Goal: Navigation & Orientation: Find specific page/section

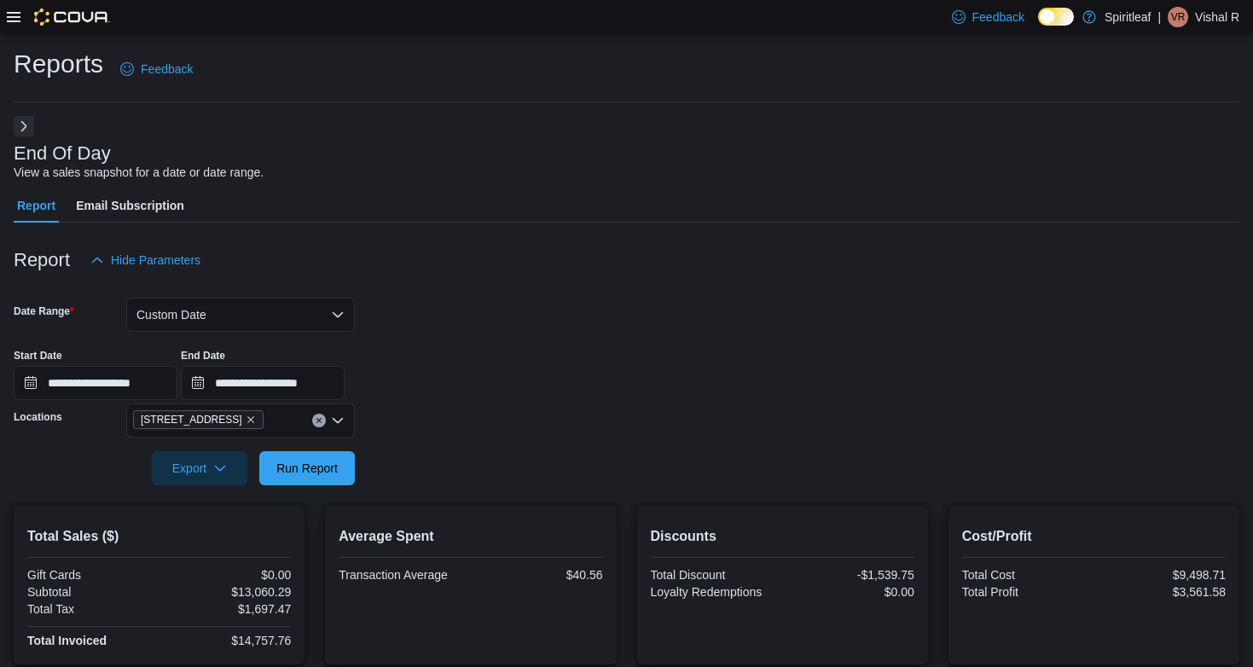
click at [19, 16] on icon at bounding box center [14, 17] width 14 height 10
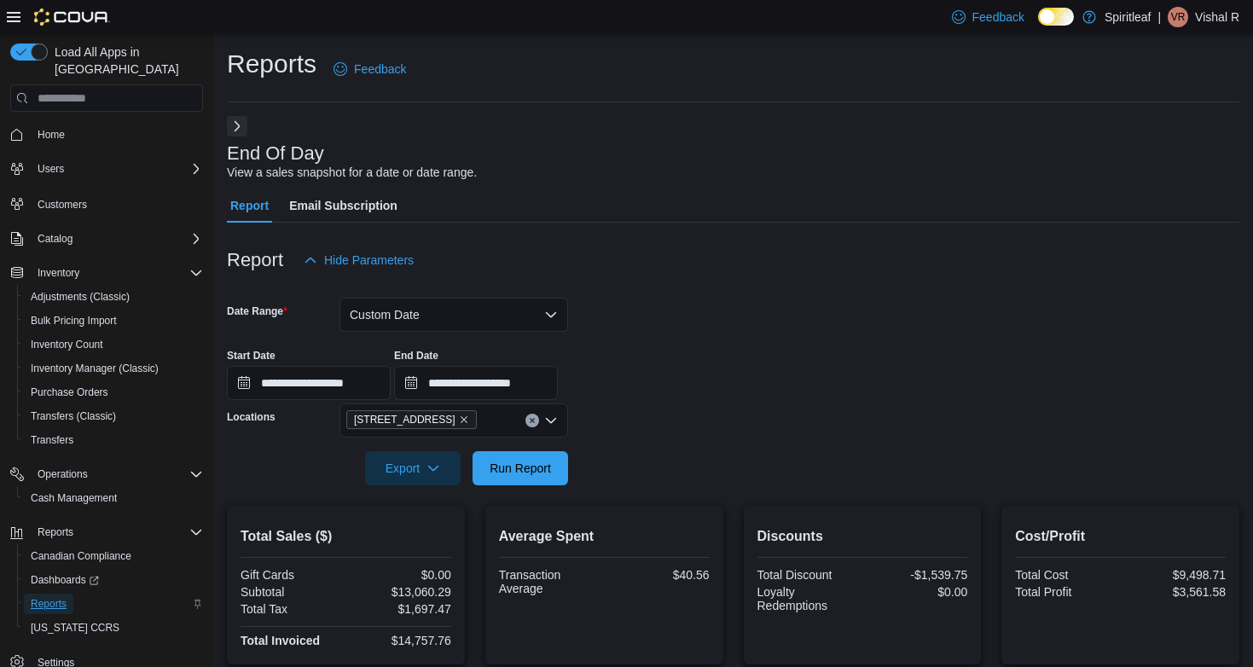
click at [48, 597] on span "Reports" at bounding box center [49, 604] width 36 height 14
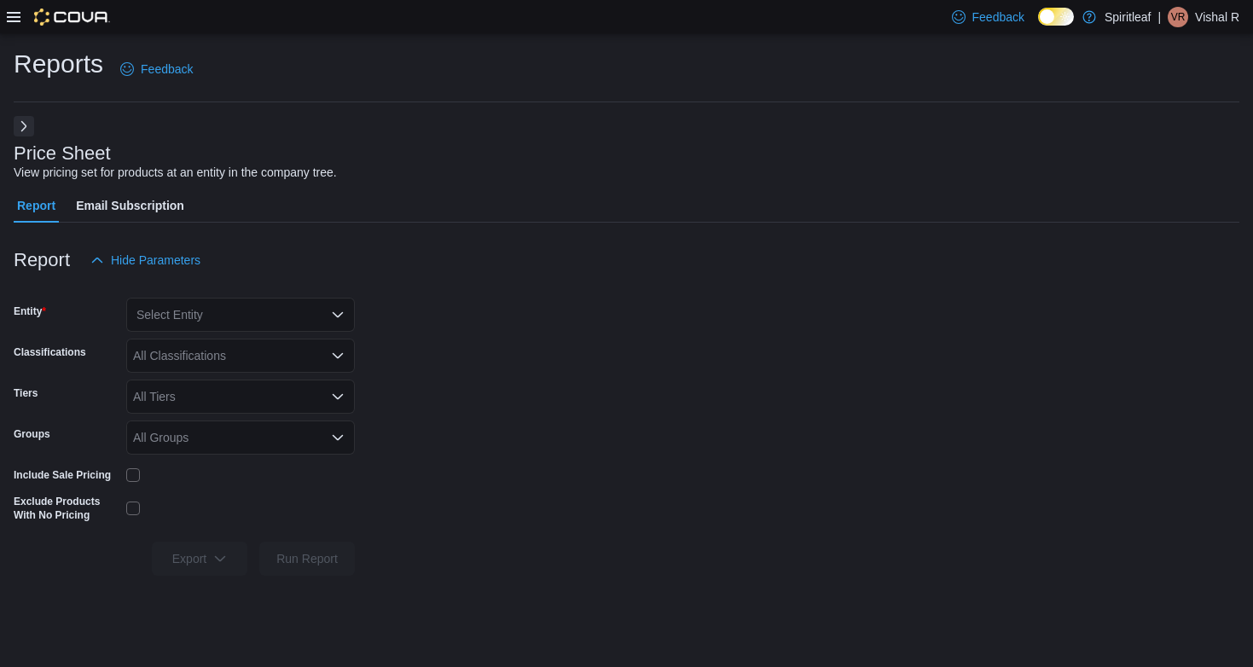
click at [229, 322] on div "Select Entity" at bounding box center [240, 315] width 229 height 34
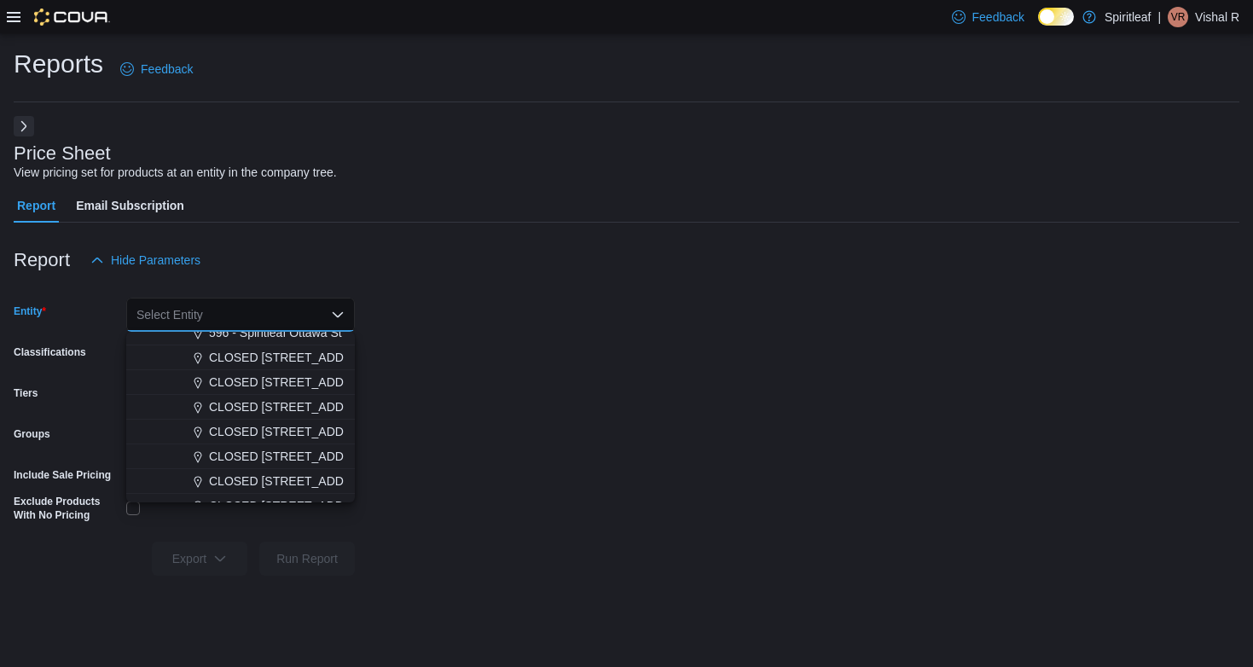
scroll to position [2579, 0]
click at [243, 343] on span "[STREET_ADDRESS]" at bounding box center [268, 336] width 118 height 17
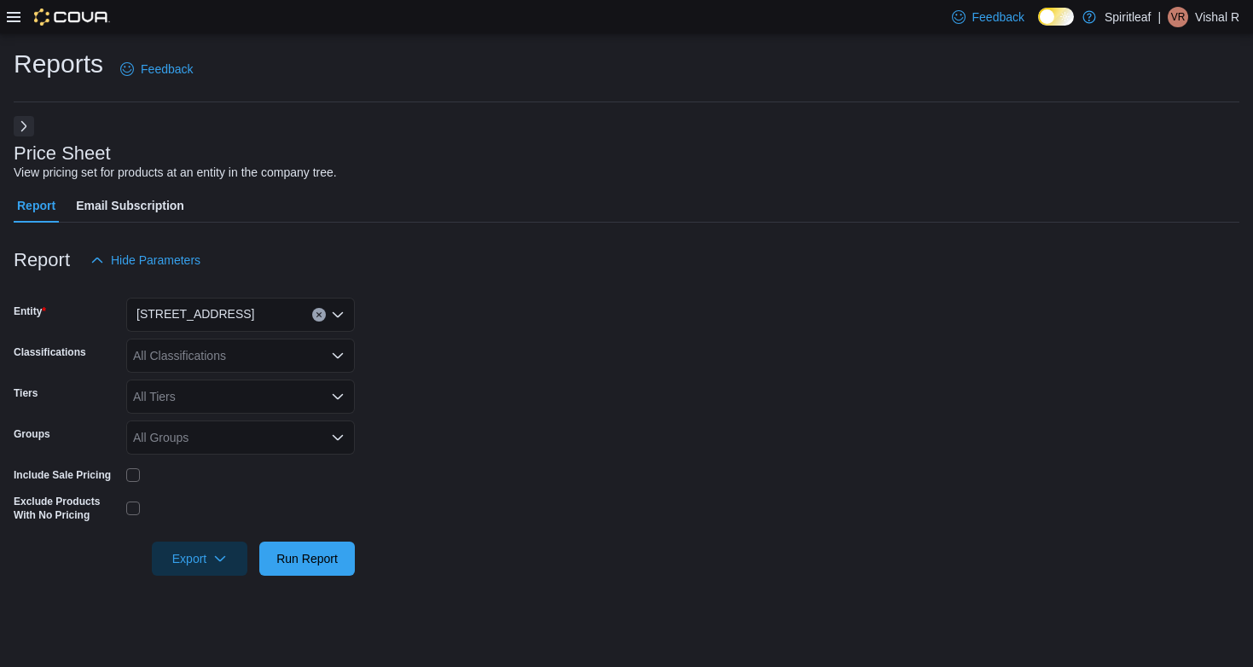
click at [13, 12] on icon at bounding box center [14, 17] width 14 height 10
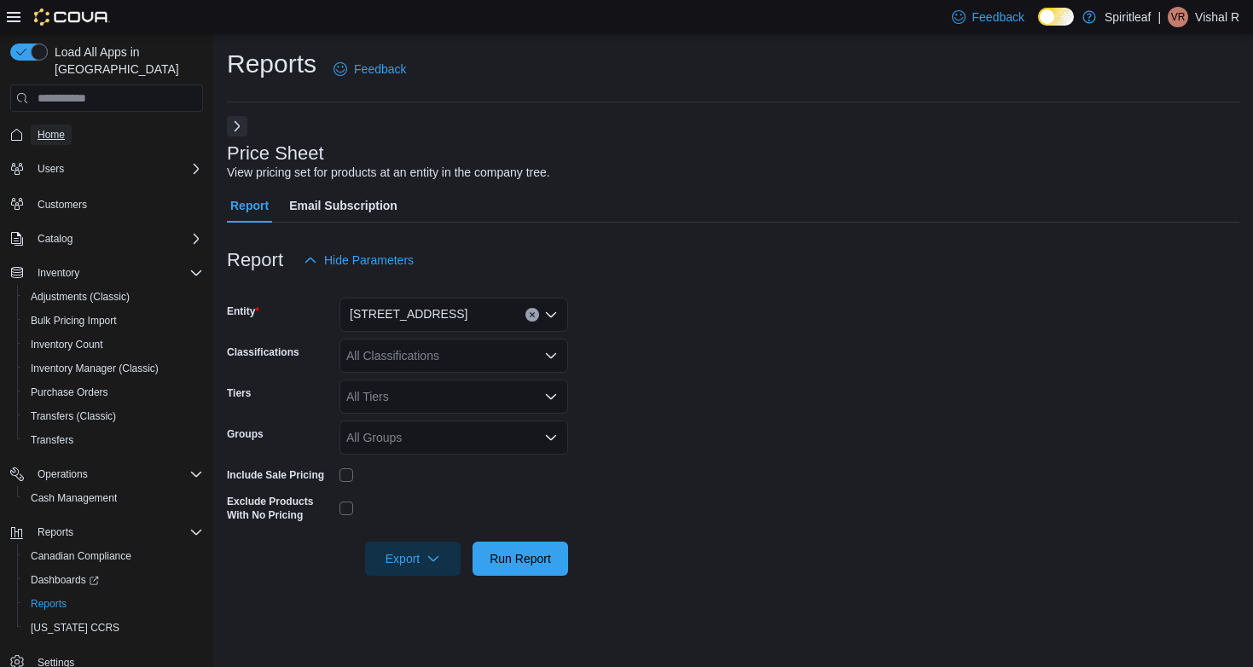
click at [53, 128] on span "Home" at bounding box center [51, 135] width 27 height 14
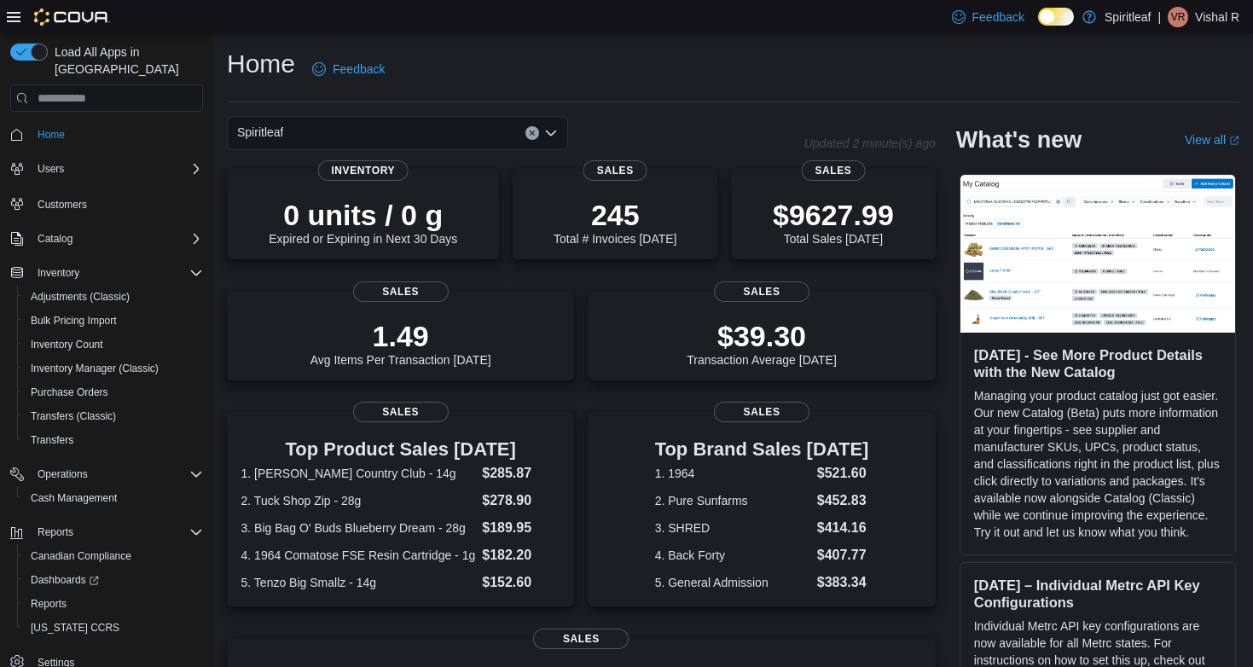
click at [426, 267] on div "Spiritleaf Updated 2 minute(s) ago 0 units / 0 g Expired or Expiring in Next 30…" at bounding box center [733, 555] width 1012 height 878
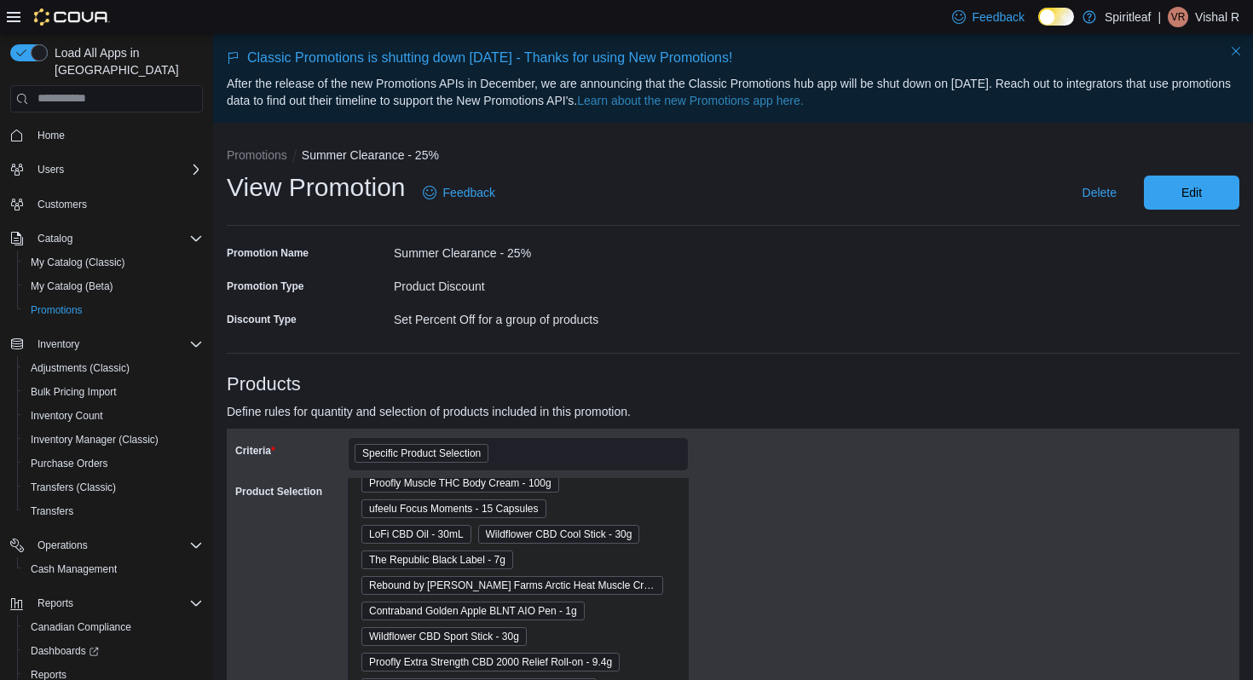
scroll to position [2, 0]
